Goal: Transaction & Acquisition: Purchase product/service

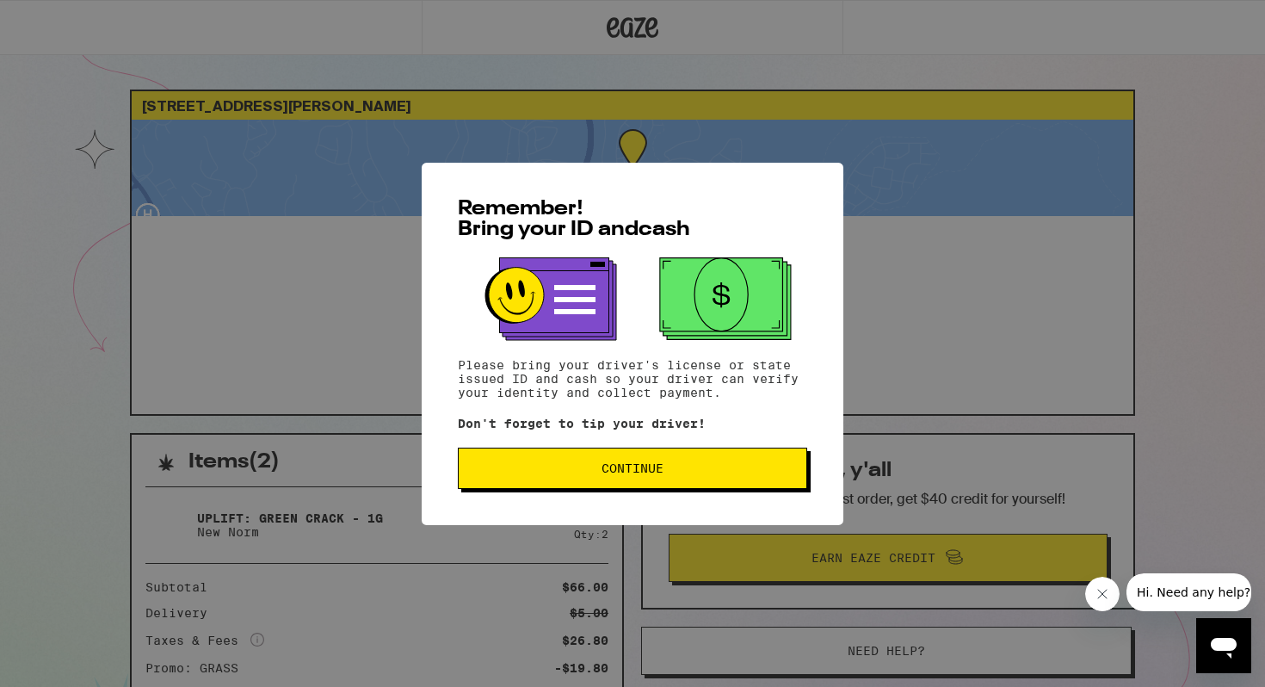
click at [630, 474] on span "Continue" at bounding box center [633, 468] width 62 height 12
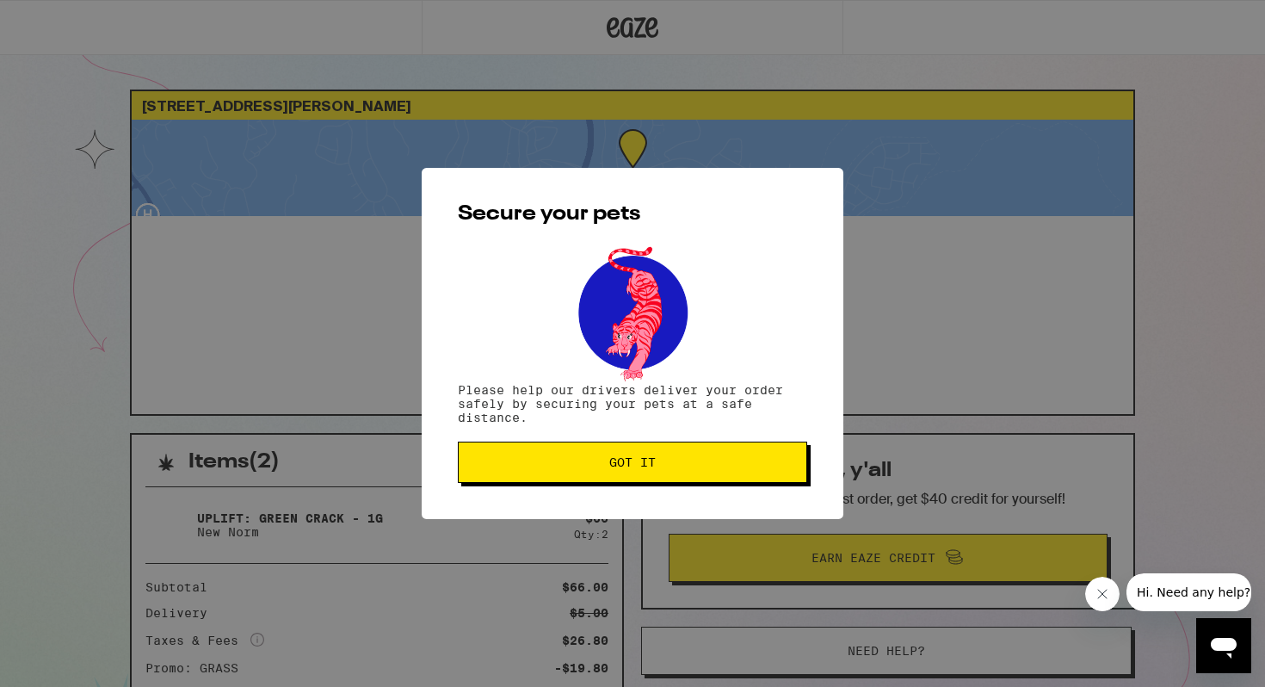
click at [630, 479] on button "Got it" at bounding box center [632, 462] width 349 height 41
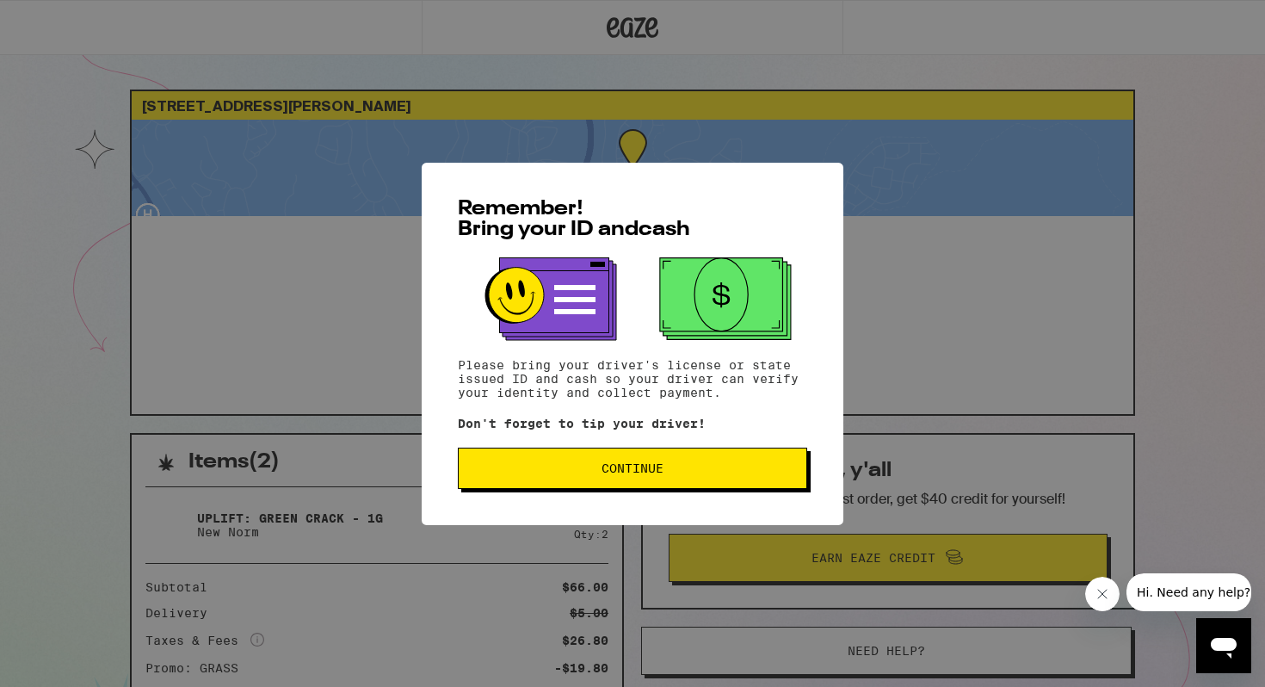
click at [593, 474] on span "Continue" at bounding box center [633, 468] width 320 height 12
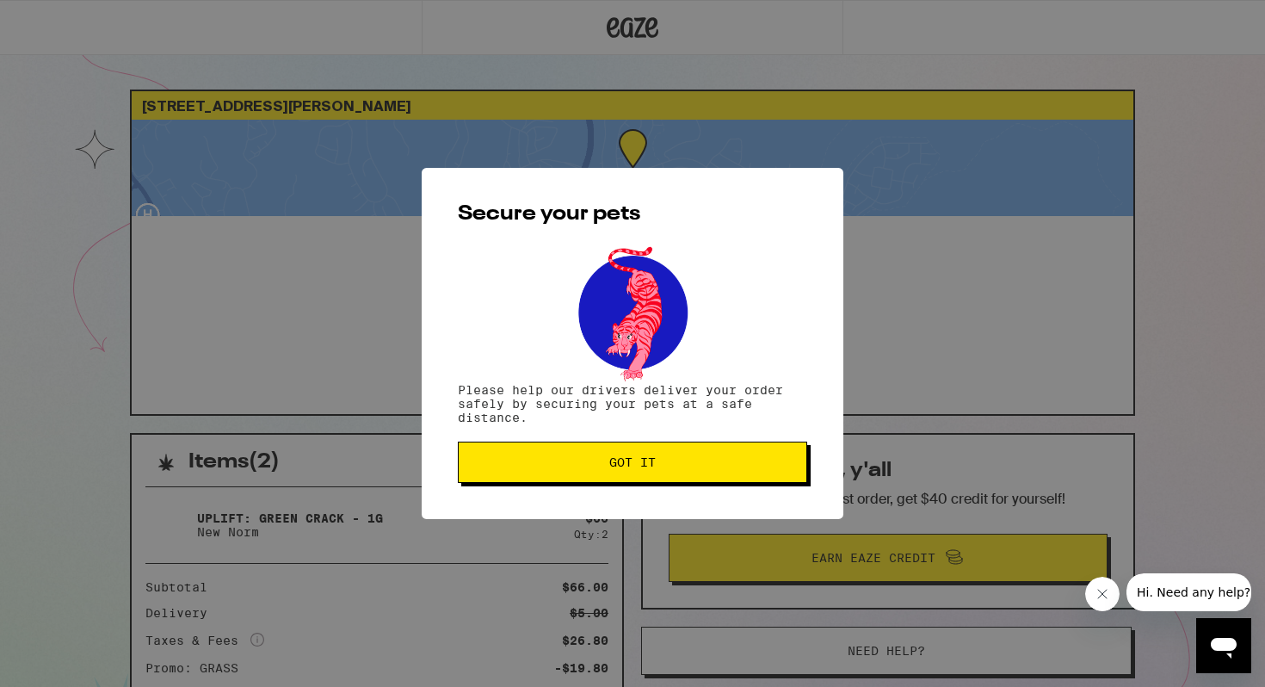
click at [593, 478] on button "Got it" at bounding box center [632, 462] width 349 height 41
